Goal: Find specific page/section: Find specific page/section

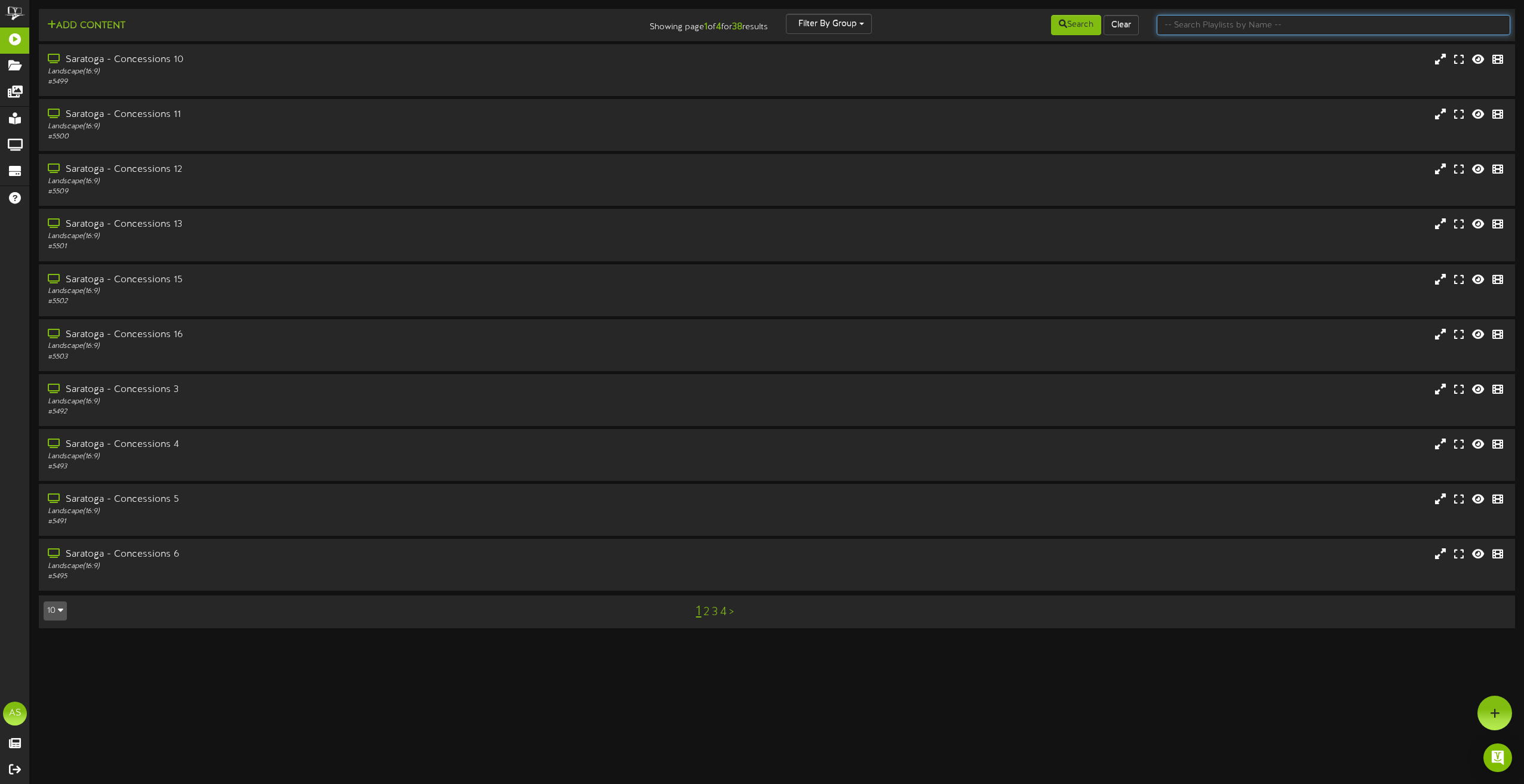
click at [1179, 30] on input "text" at bounding box center [1334, 25] width 353 height 20
type input "theater"
click at [250, 235] on div "Portrait ( 9:16 )" at bounding box center [345, 236] width 599 height 10
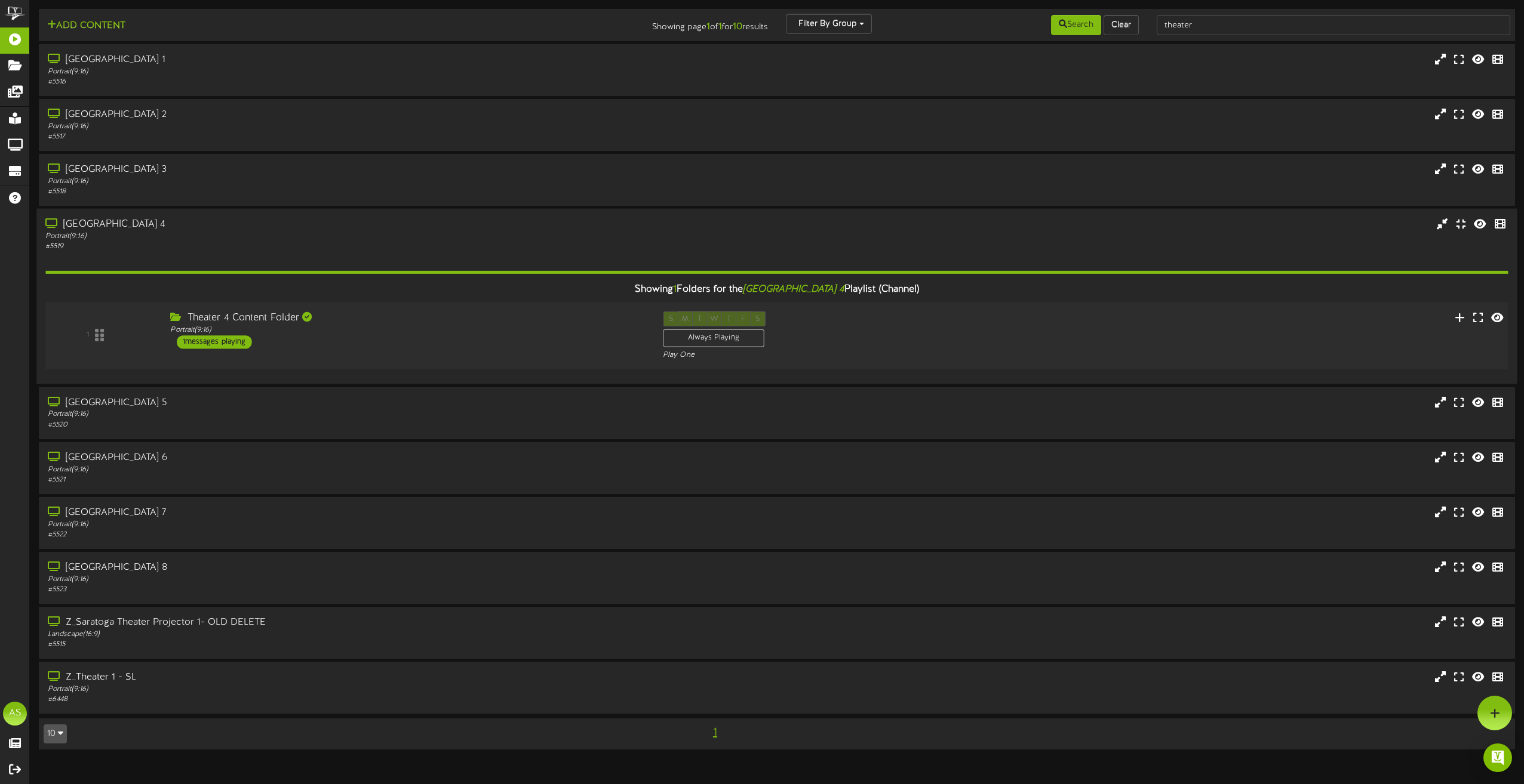
click at [433, 347] on div "Theater 4 Content Folder Portrait ( 9:16 ) 1 messages playing" at bounding box center [407, 330] width 492 height 38
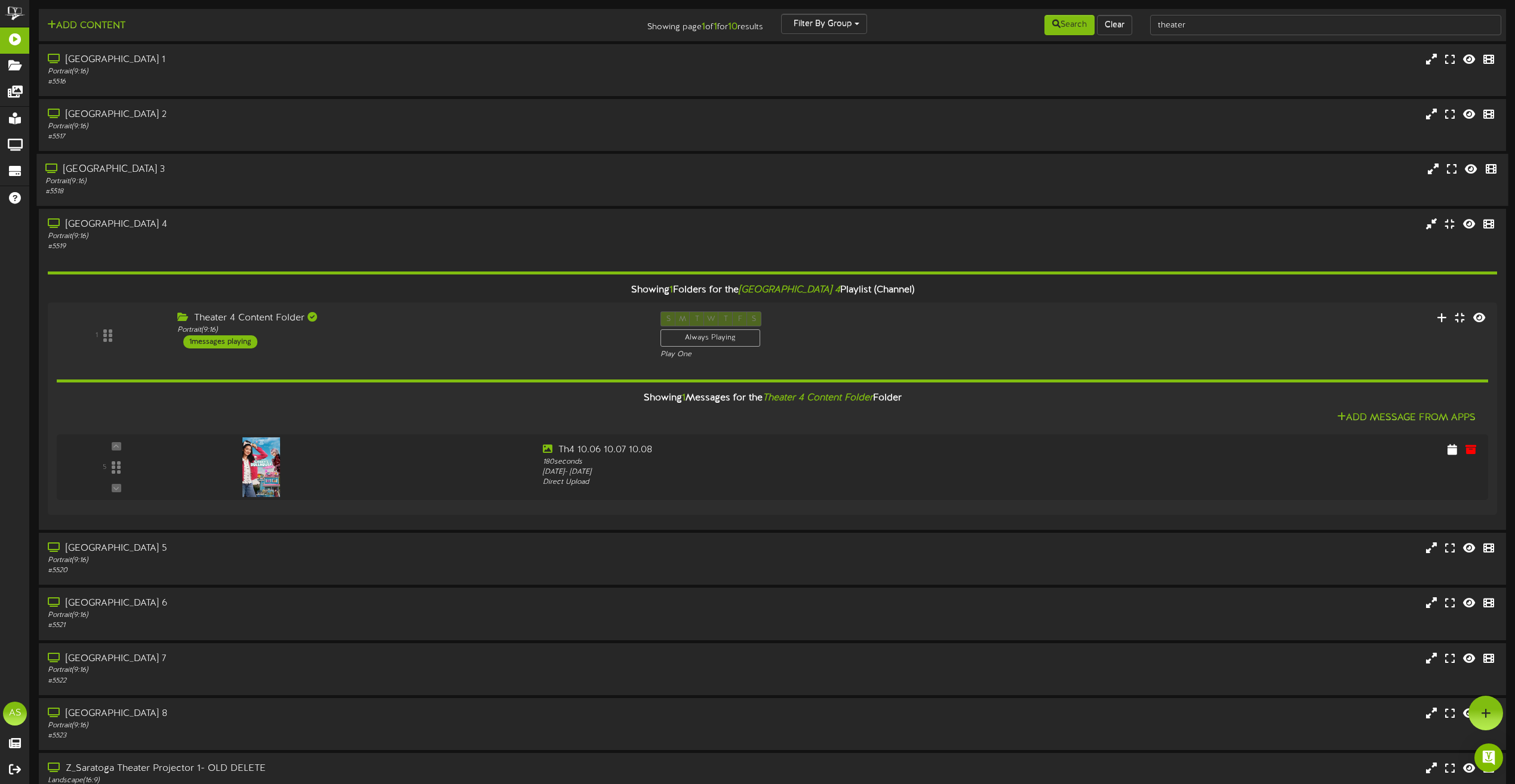
click at [414, 177] on div "Portrait ( 9:16 )" at bounding box center [343, 182] width 595 height 10
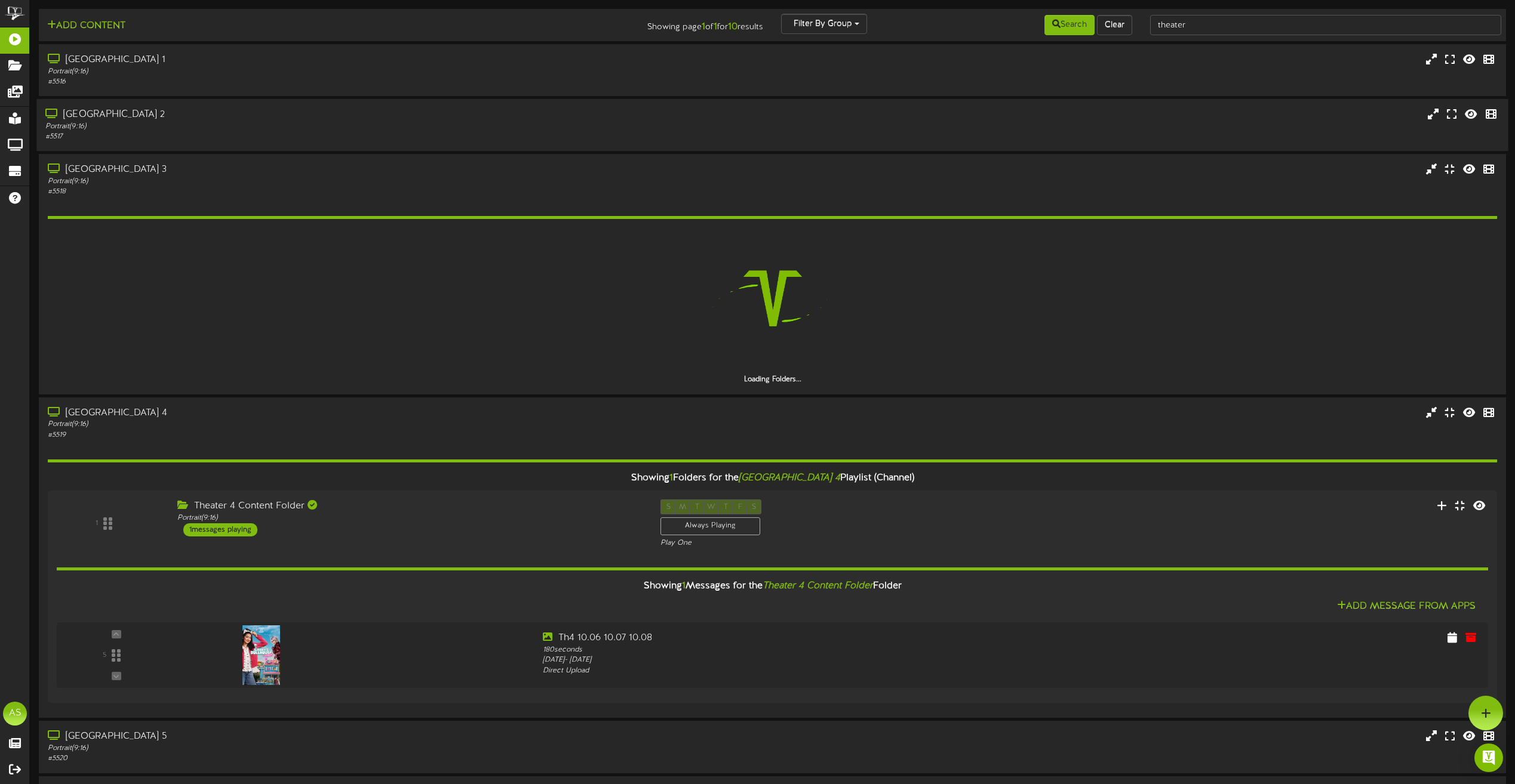
click at [440, 116] on div "[GEOGRAPHIC_DATA] 2" at bounding box center [343, 114] width 595 height 13
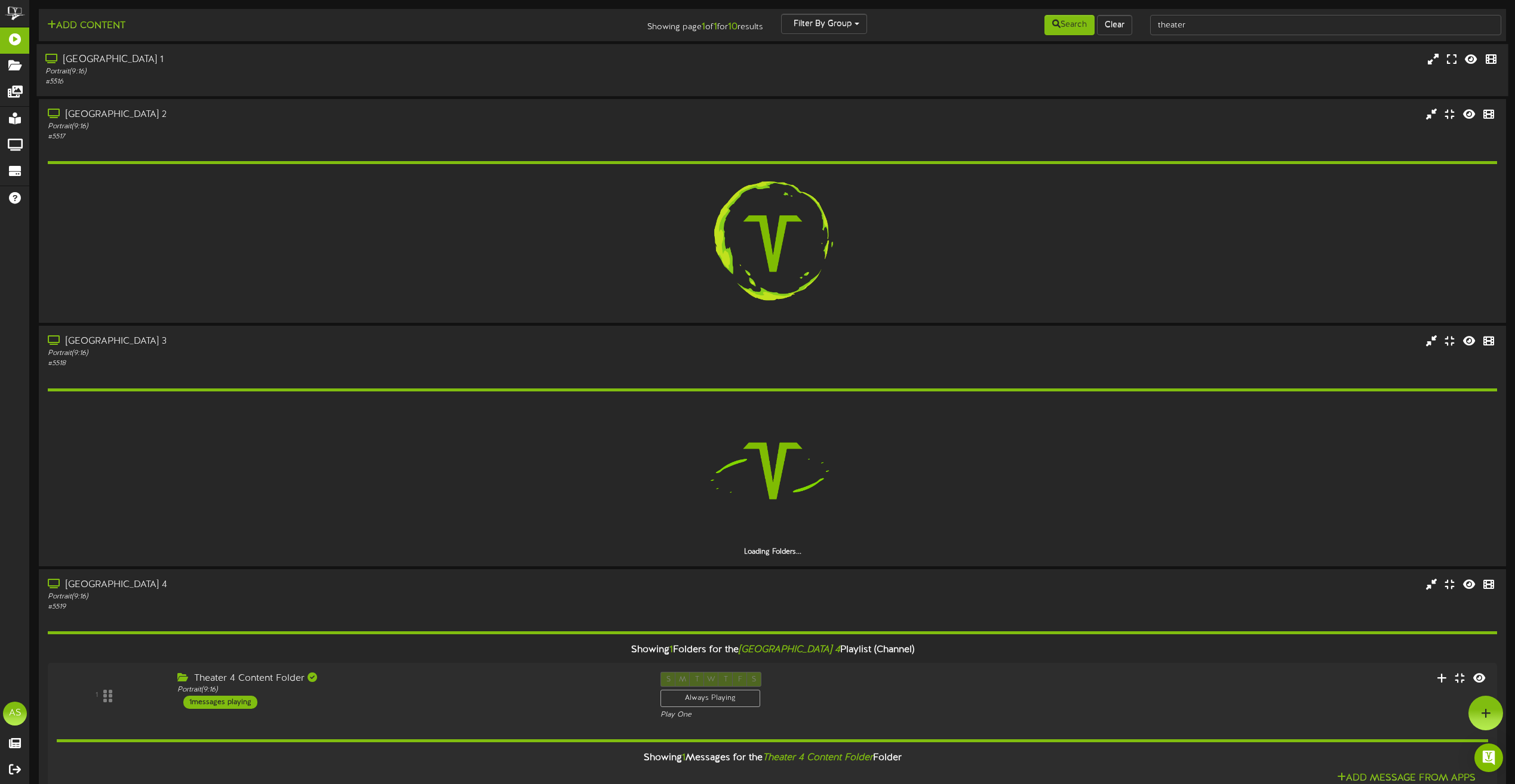
click at [438, 57] on div "[GEOGRAPHIC_DATA] 1" at bounding box center [343, 60] width 595 height 13
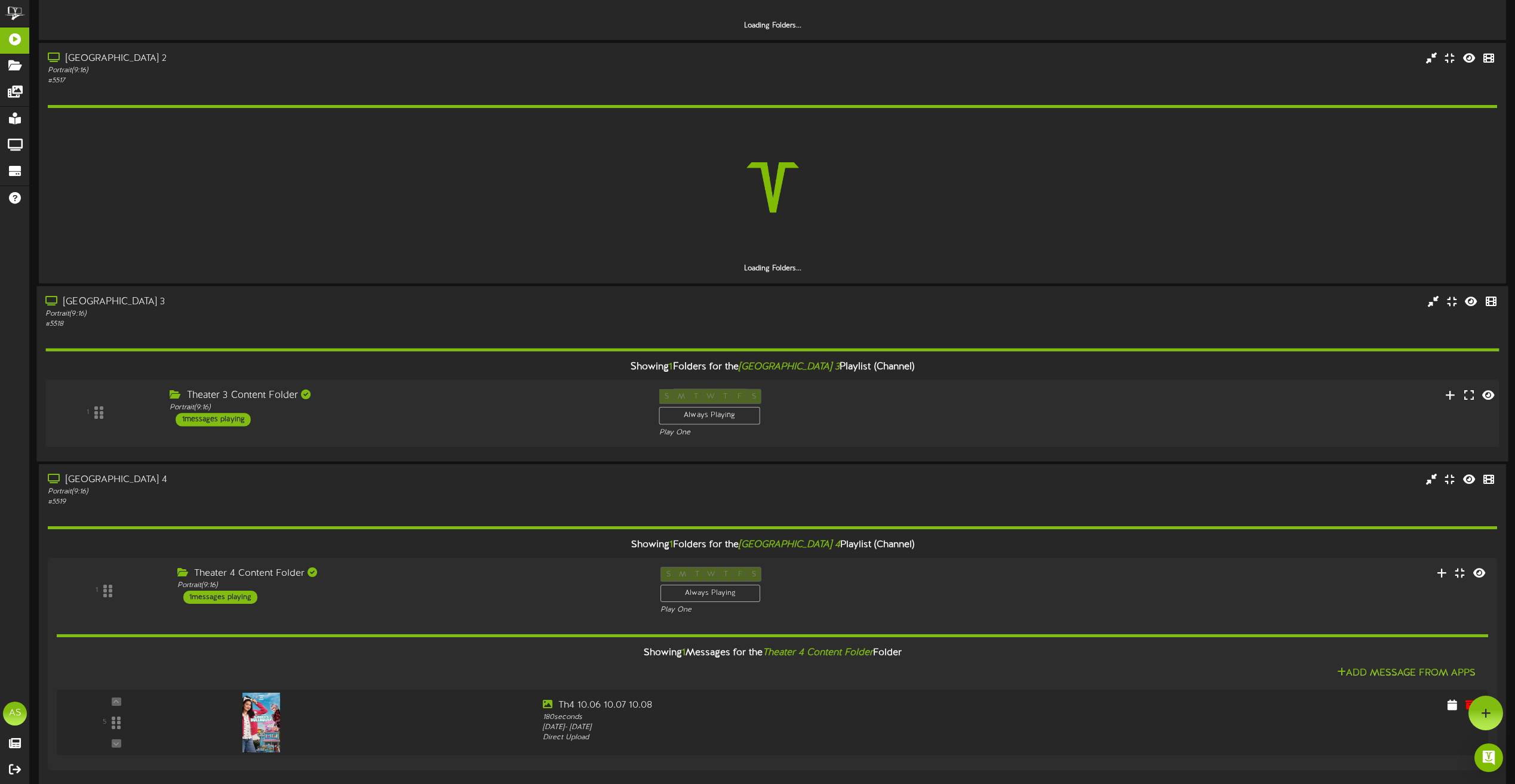
scroll to position [239, 0]
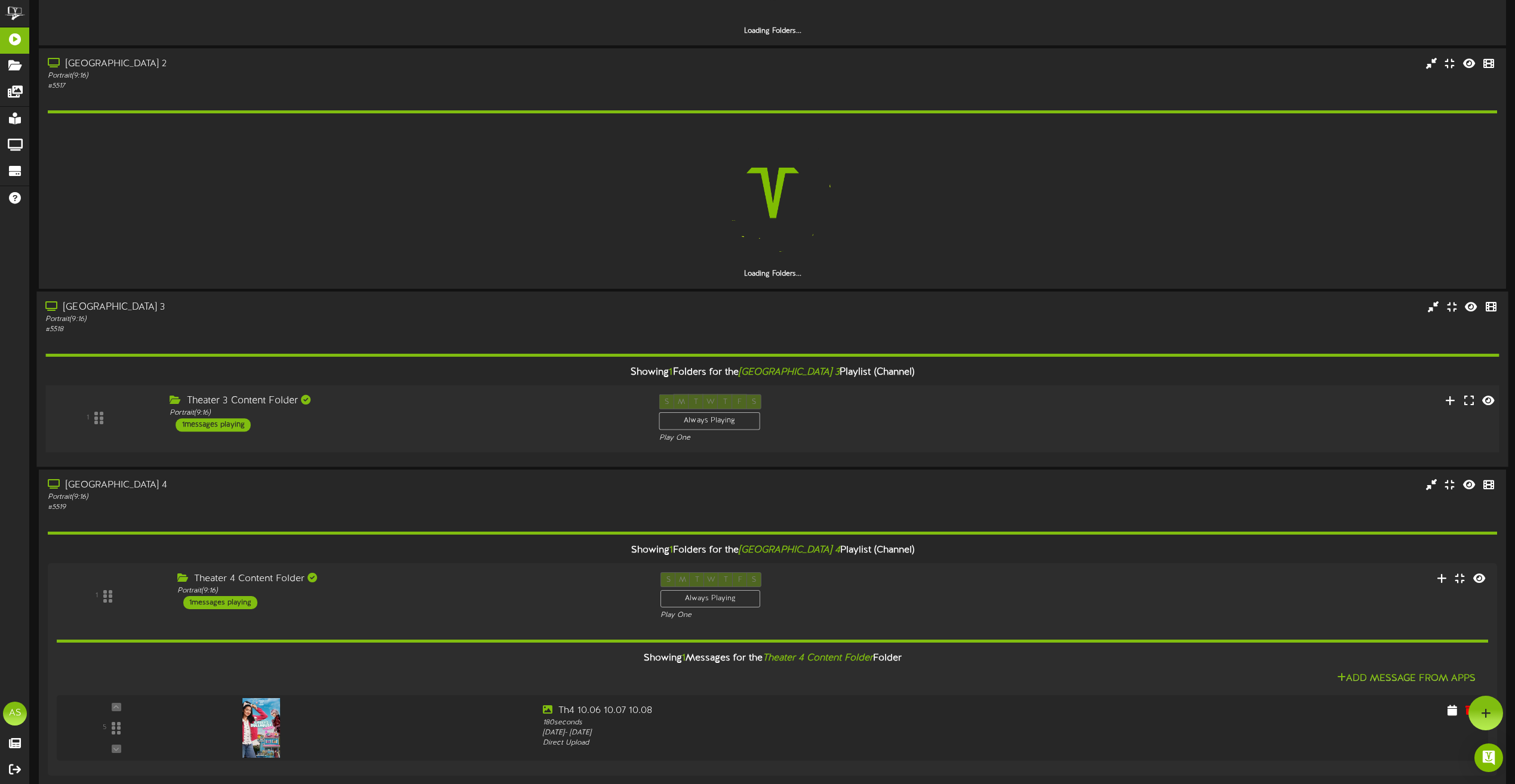
click at [454, 418] on div "Theater 3 Content Folder Portrait ( 9:16 ) 1 messages playing" at bounding box center [406, 412] width 490 height 38
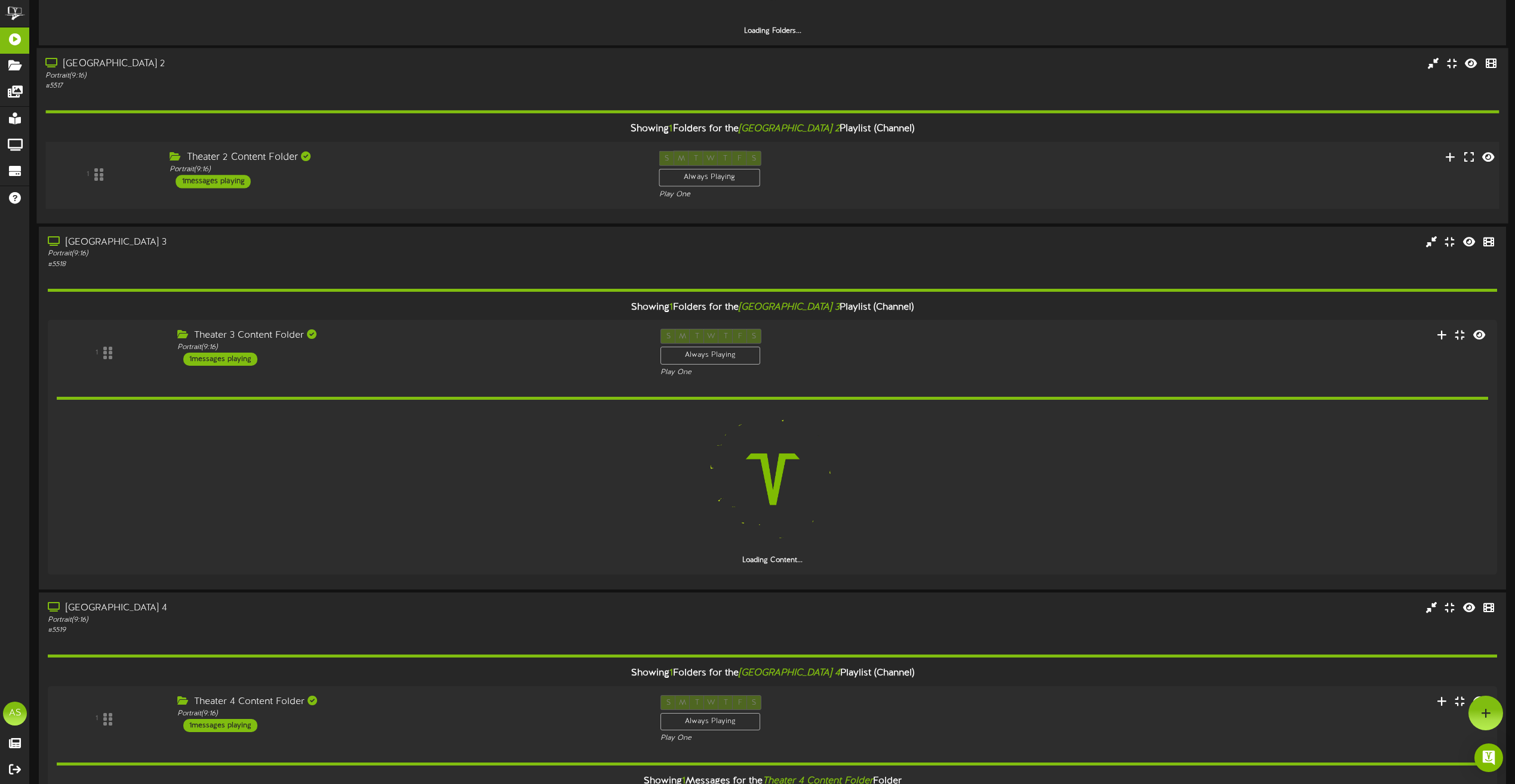
click at [513, 188] on div "Theater 2 Content Folder Portrait ( 9:16 ) 1 messages playing" at bounding box center [406, 170] width 490 height 38
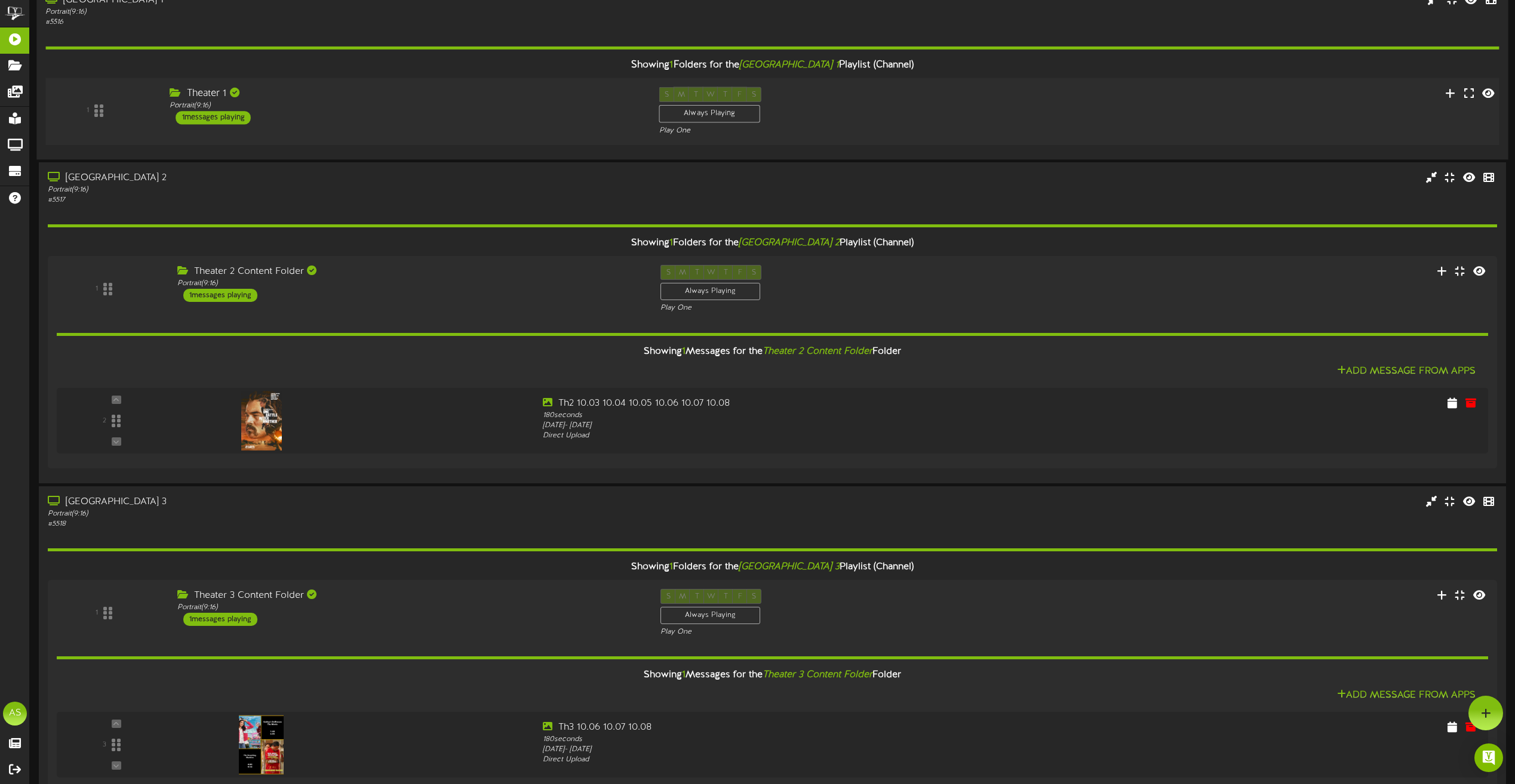
click at [449, 117] on div "Theater 1 Portrait ( 9:16 ) 1 messages playing" at bounding box center [406, 106] width 490 height 38
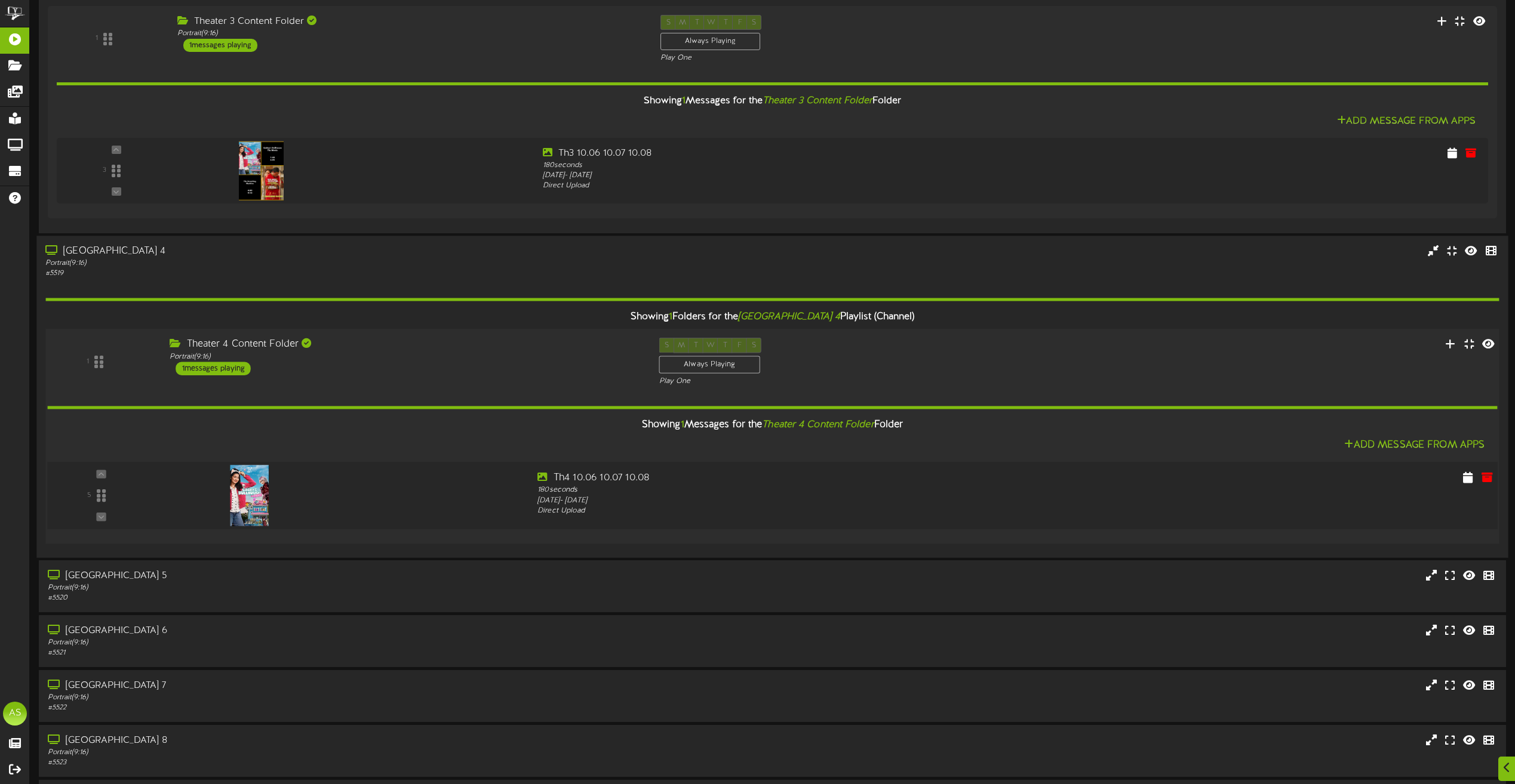
scroll to position [835, 0]
